Goal: Navigation & Orientation: Find specific page/section

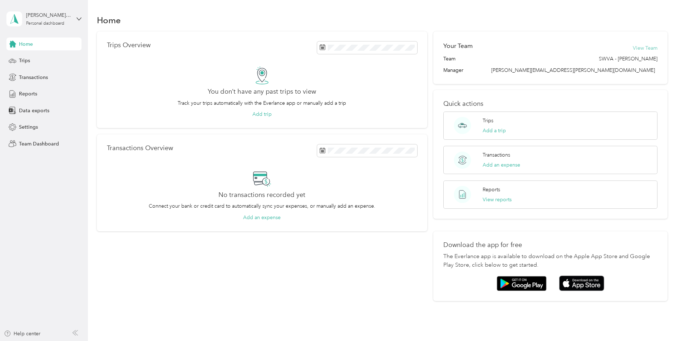
click at [646, 48] on button "View Team" at bounding box center [645, 48] width 25 height 8
click at [297, 70] on div "You don’t have any past trips to view Track your trips automatically with the E…" at bounding box center [262, 93] width 310 height 52
click at [341, 176] on div "No transactions recorded yet Connect your bank or credit card to automatically …" at bounding box center [262, 196] width 310 height 52
